Goal: Task Accomplishment & Management: Manage account settings

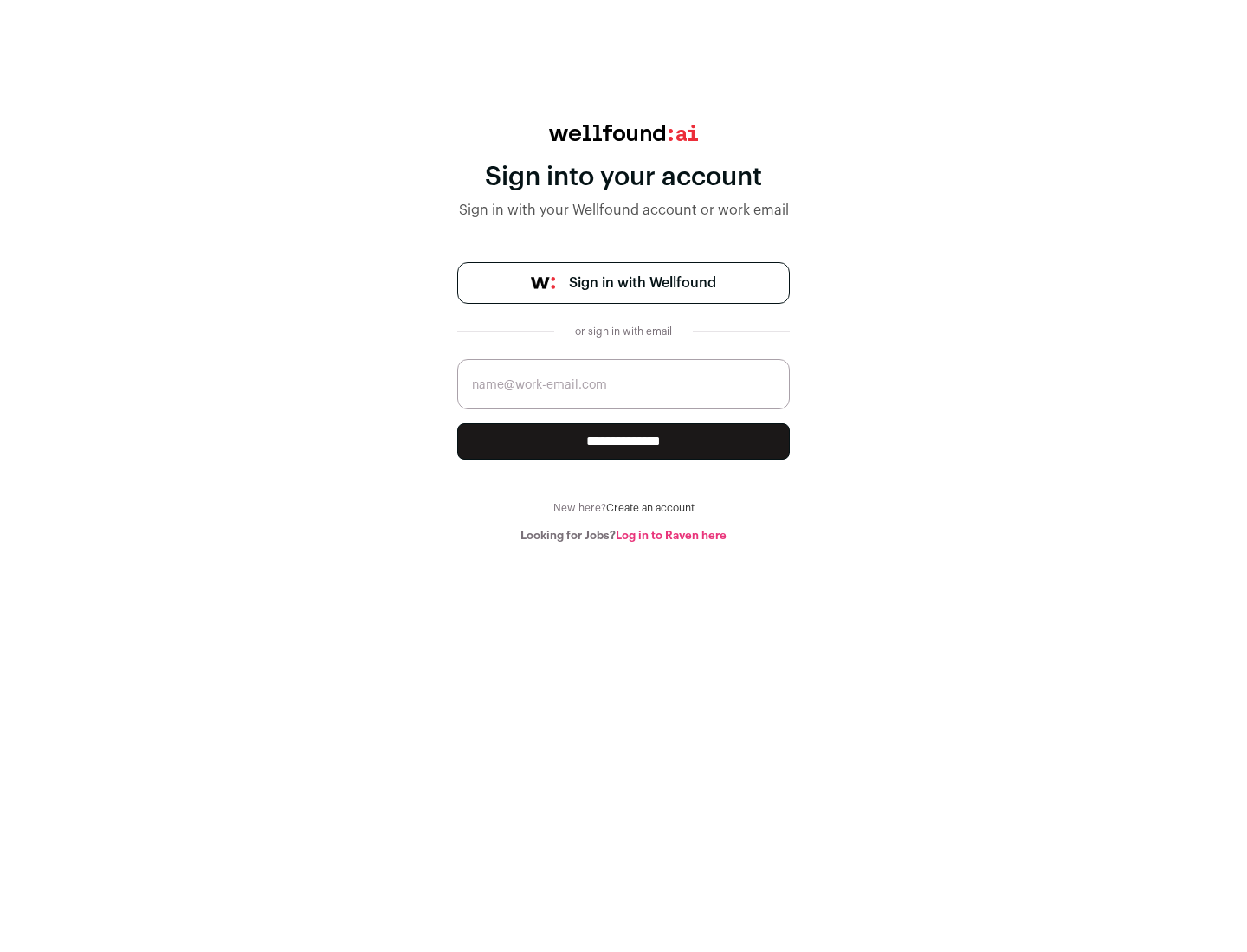
click at [642, 283] on span "Sign in with Wellfound" at bounding box center [642, 283] width 147 height 21
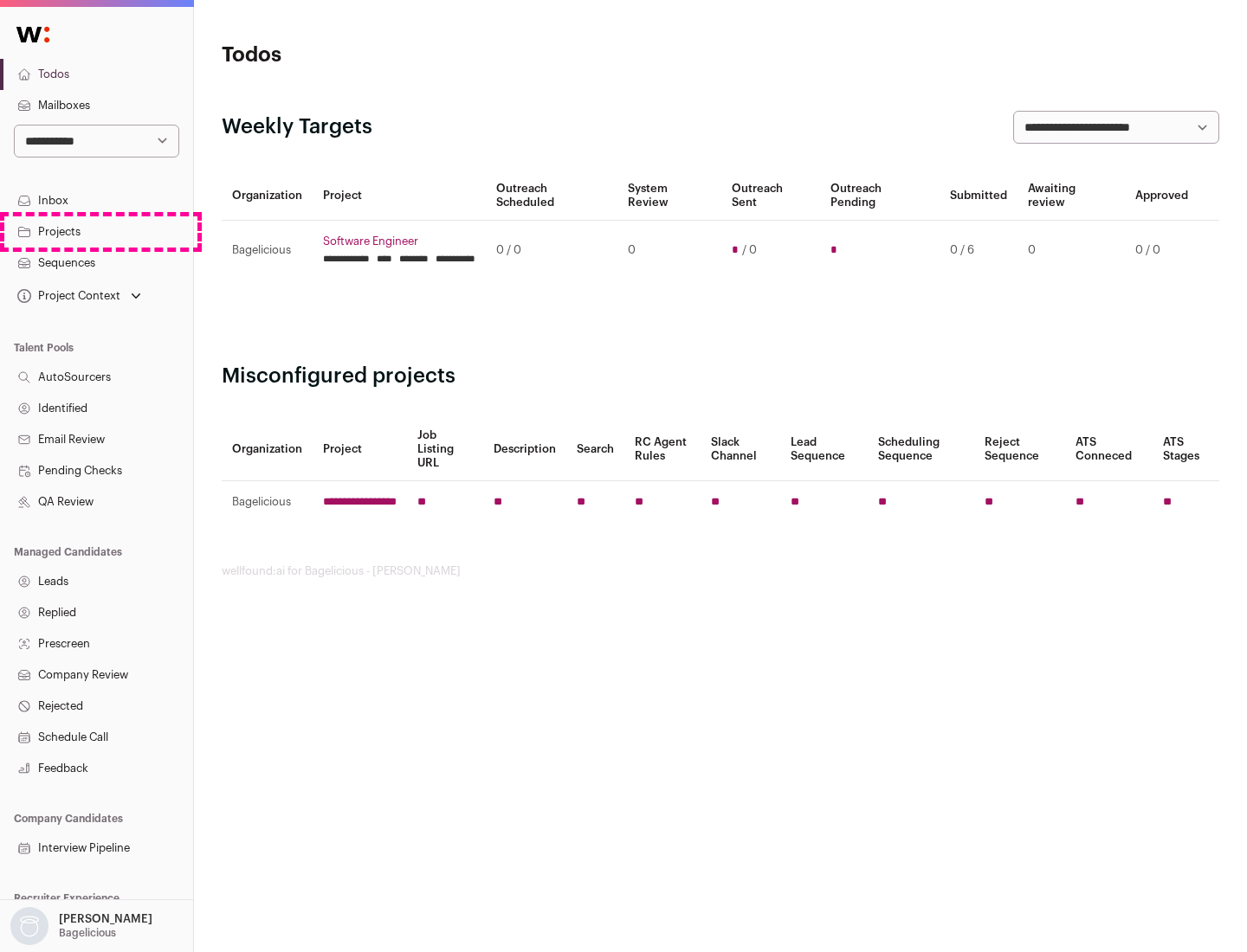
click at [96, 231] on link "Projects" at bounding box center [96, 232] width 193 height 32
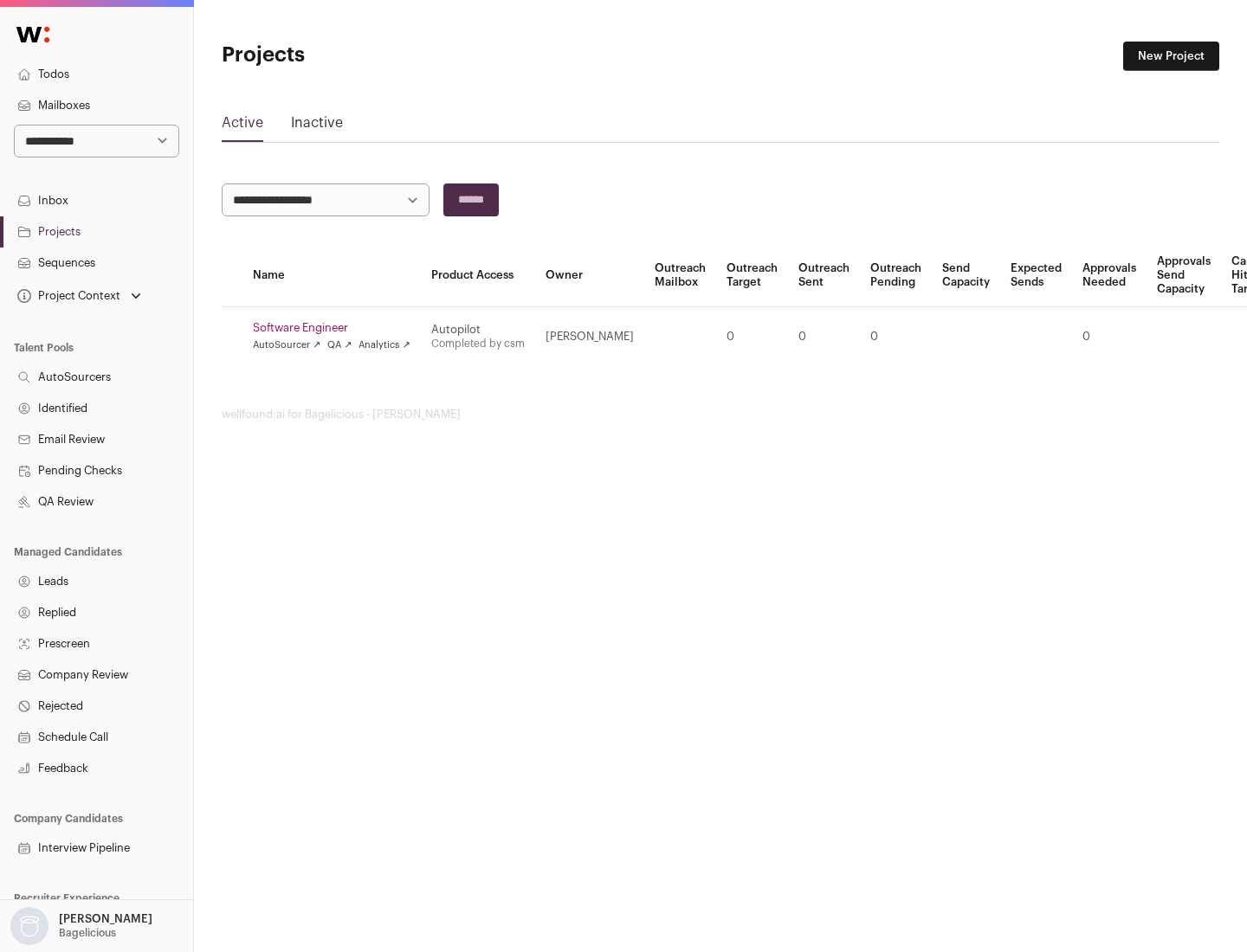
click at [337, 328] on link "Software Engineer" at bounding box center [331, 328] width 157 height 14
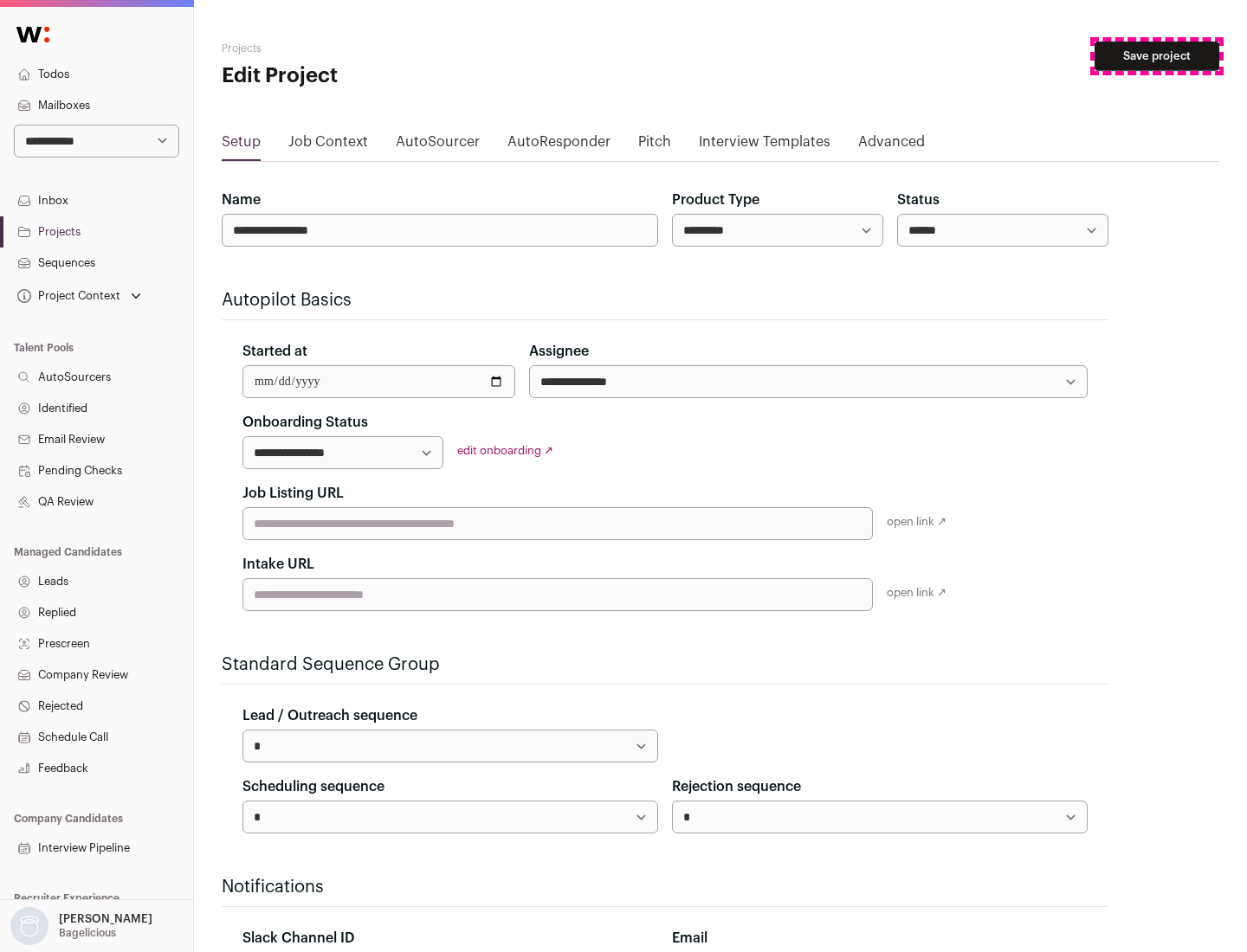
click at [1157, 56] on button "Save project" at bounding box center [1157, 56] width 125 height 30
